Goal: Entertainment & Leisure: Consume media (video, audio)

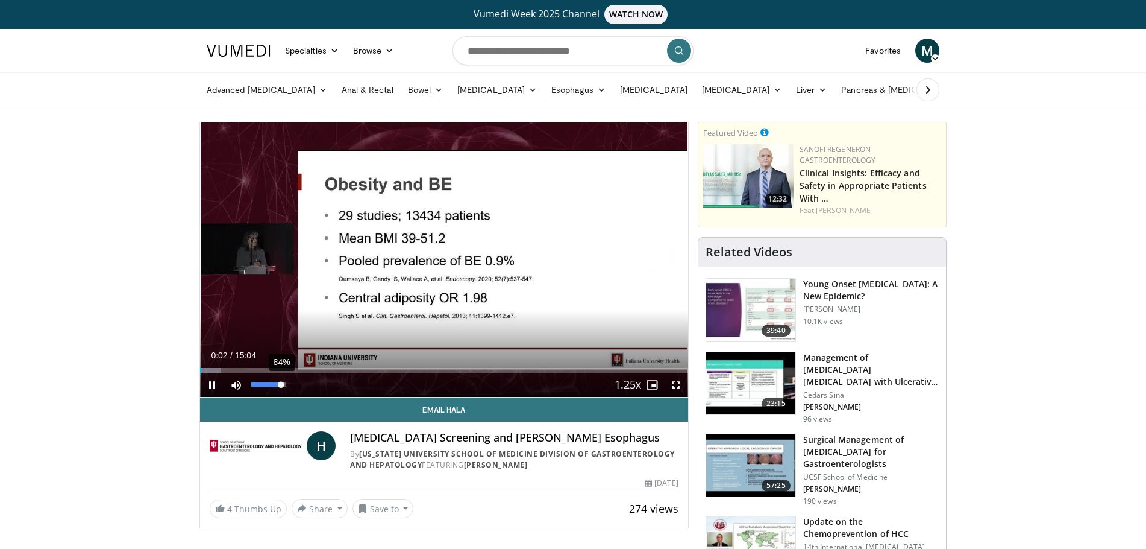
drag, startPoint x: 254, startPoint y: 385, endPoint x: 287, endPoint y: 385, distance: 32.6
click at [281, 385] on div "Volume Level" at bounding box center [266, 384] width 30 height 4
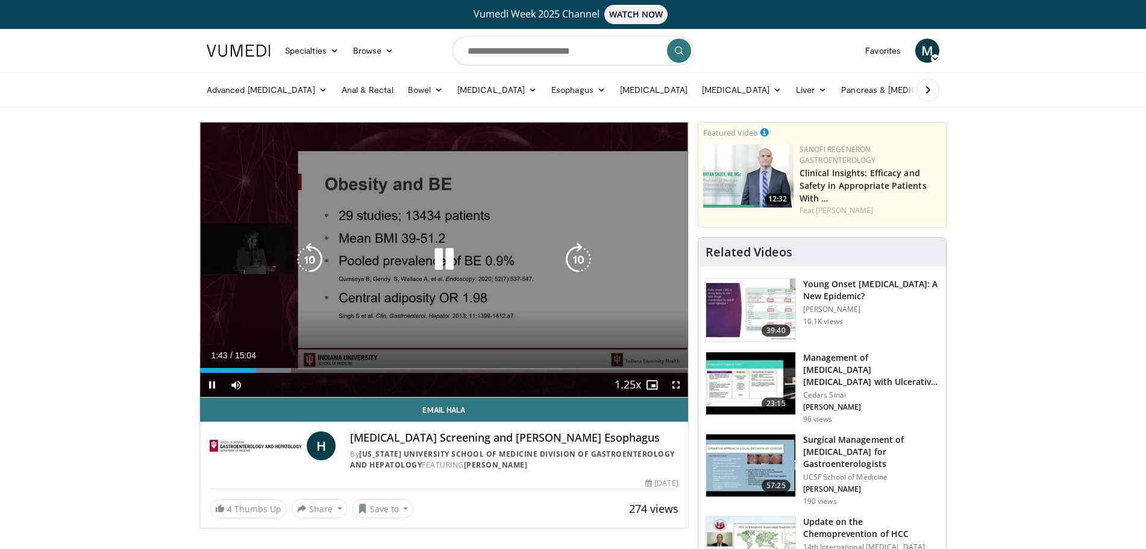
click at [445, 258] on icon "Video Player" at bounding box center [444, 259] width 34 height 34
click at [447, 254] on icon "Video Player" at bounding box center [444, 259] width 34 height 34
drag, startPoint x: 678, startPoint y: 389, endPoint x: 679, endPoint y: 462, distance: 72.9
click at [678, 389] on span "Video Player" at bounding box center [676, 385] width 24 height 24
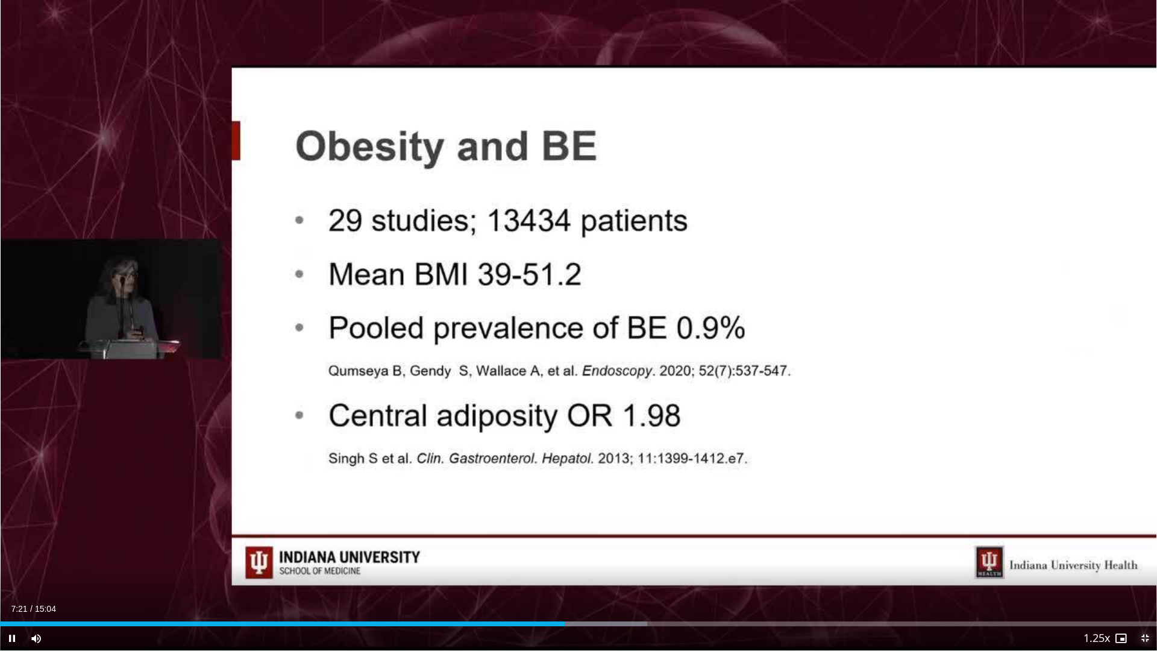
click at [1144, 548] on span "Video Player" at bounding box center [1145, 638] width 24 height 24
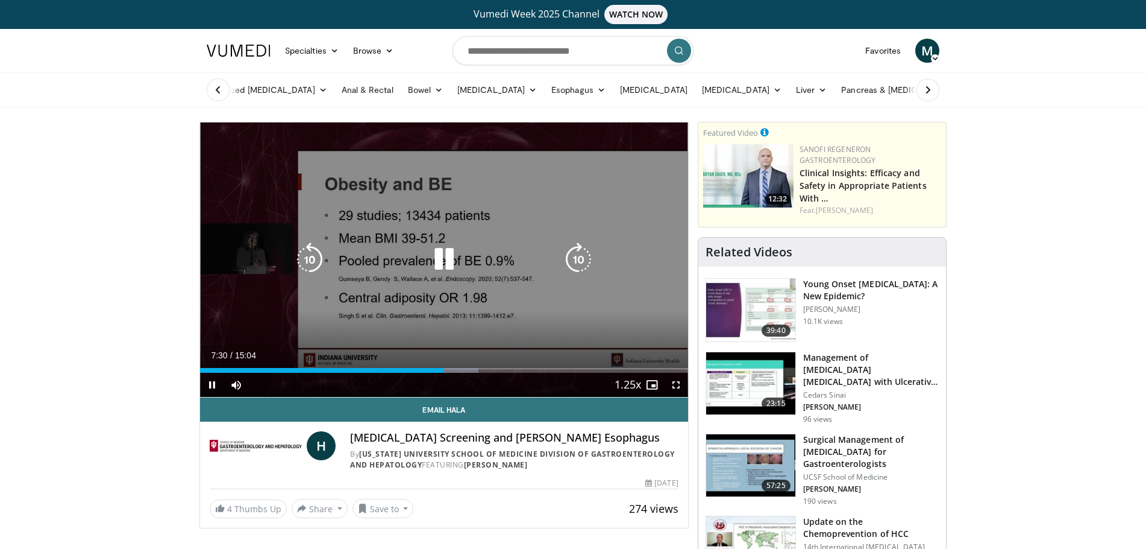
click at [679, 386] on video-js "**********" at bounding box center [444, 259] width 488 height 275
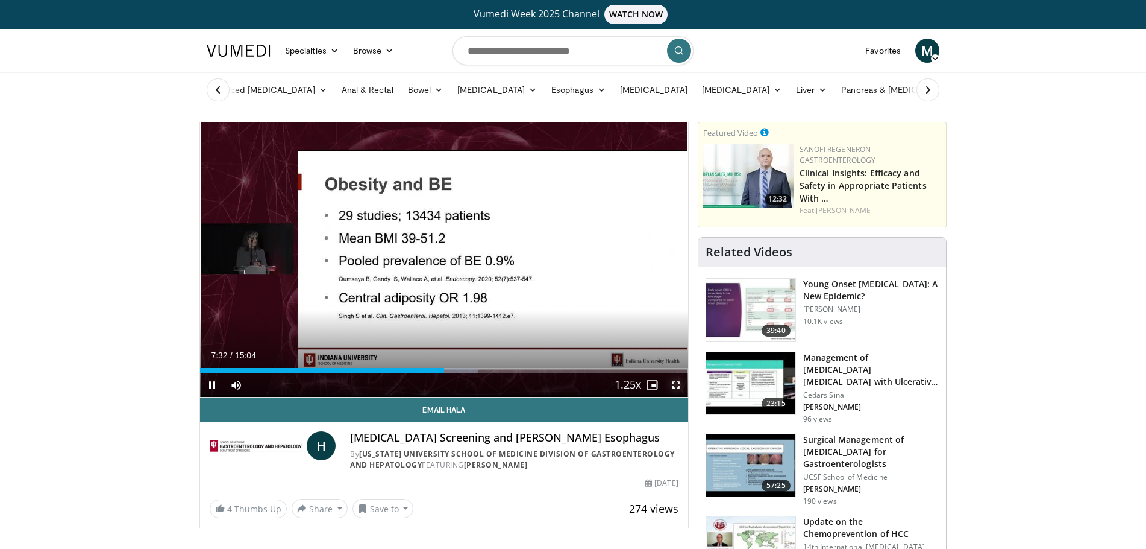
click at [677, 383] on span "Video Player" at bounding box center [676, 385] width 24 height 24
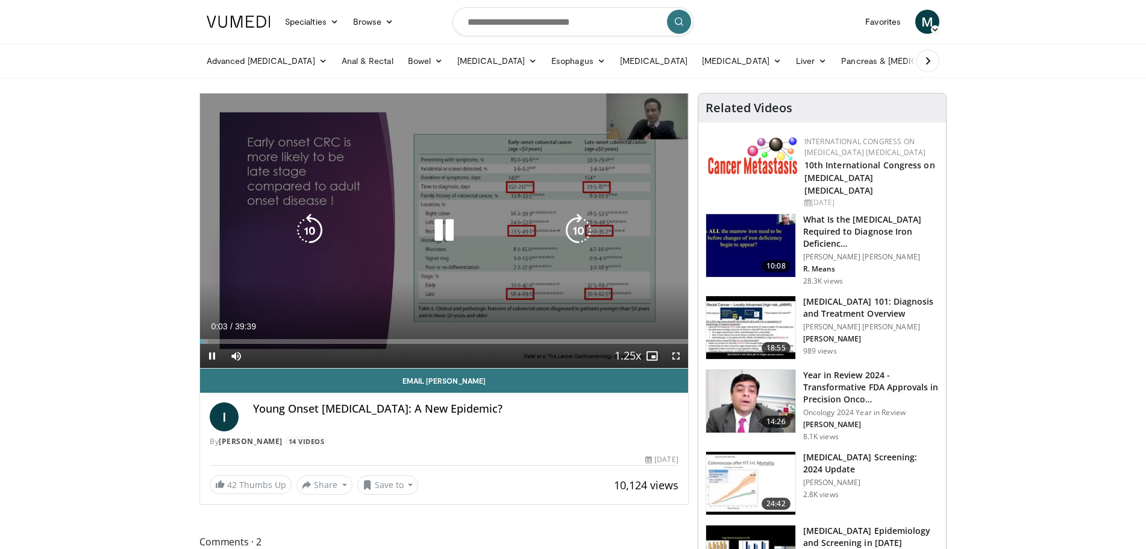
click at [443, 231] on icon "Video Player" at bounding box center [444, 230] width 34 height 34
